Goal: Task Accomplishment & Management: Manage account settings

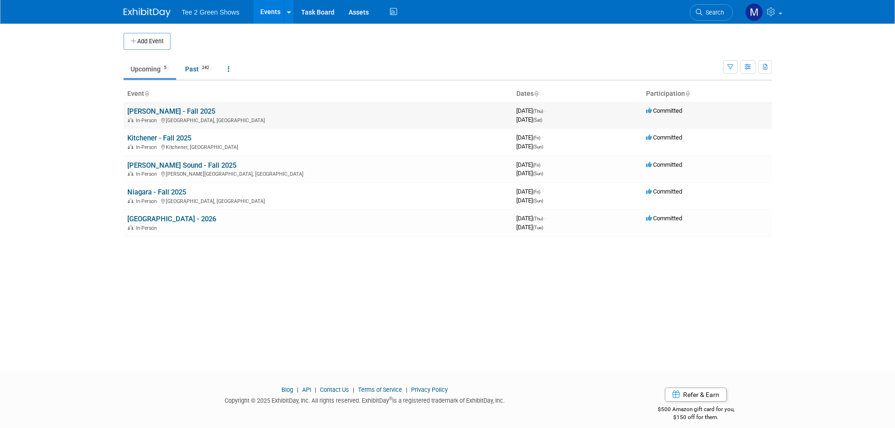
click at [183, 109] on link "[PERSON_NAME] - Fall 2025" at bounding box center [171, 111] width 88 height 8
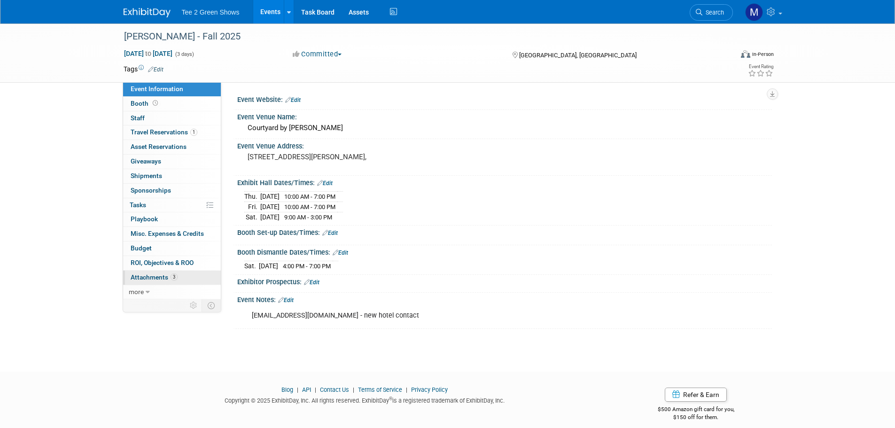
click at [179, 279] on link "3 Attachments 3" at bounding box center [172, 278] width 98 height 14
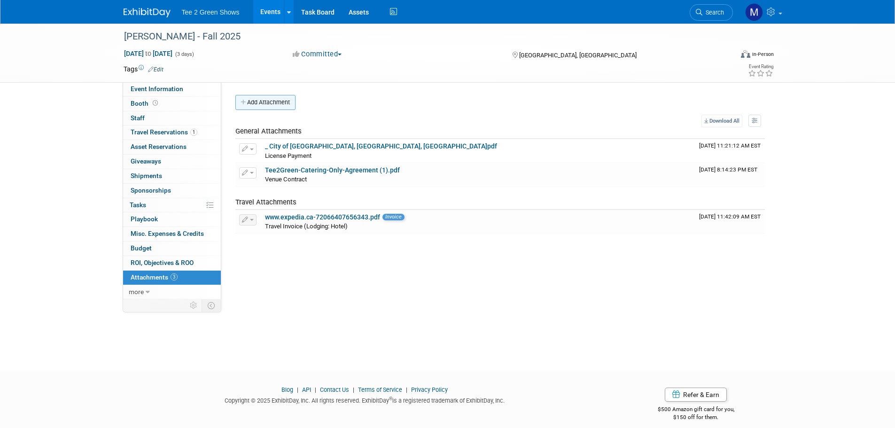
click at [257, 108] on button "Add Attachment" at bounding box center [265, 102] width 60 height 15
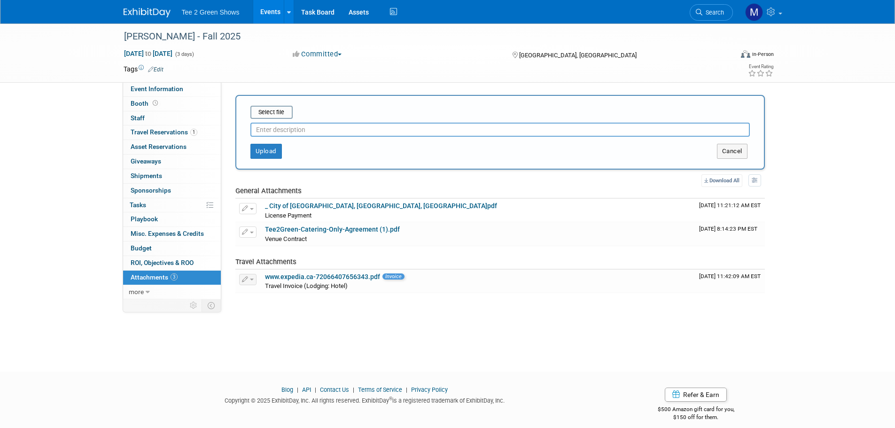
click at [268, 128] on input "text" at bounding box center [501, 130] width 500 height 14
click at [270, 116] on input "file" at bounding box center [236, 112] width 112 height 11
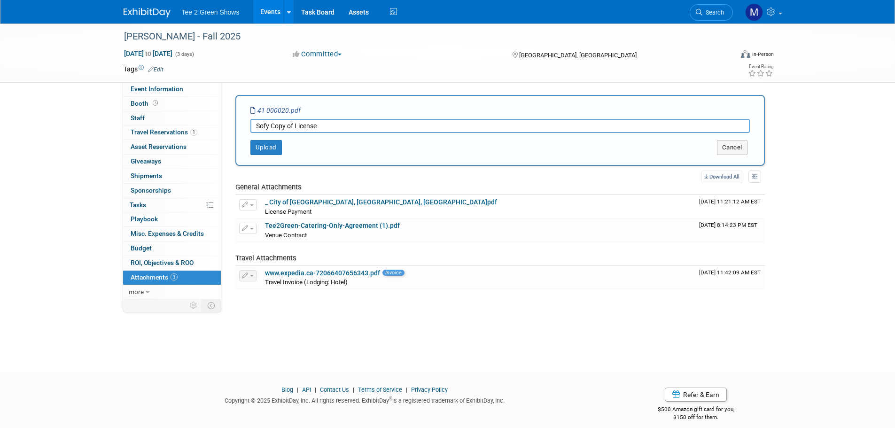
click at [267, 128] on input "Sofy Copy of License" at bounding box center [501, 126] width 500 height 14
type input "Soft Copy of License"
click at [276, 147] on button "Upload" at bounding box center [266, 147] width 31 height 15
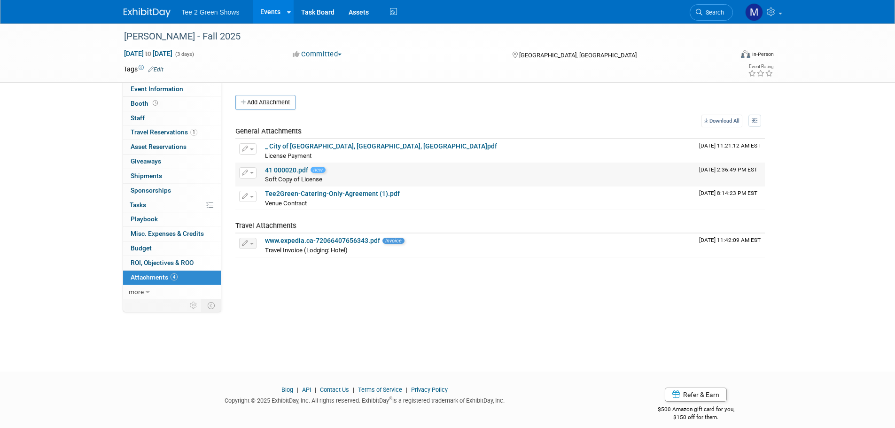
click at [286, 170] on link "41 000020.pdf" at bounding box center [286, 170] width 43 height 8
click at [156, 14] on img at bounding box center [147, 12] width 47 height 9
